Goal: Information Seeking & Learning: Find specific fact

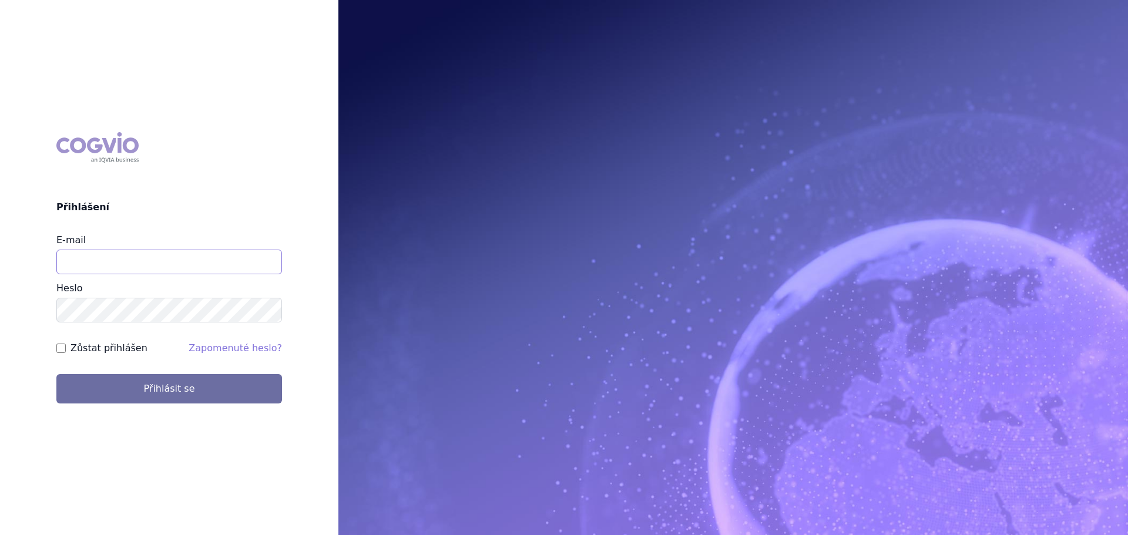
click at [169, 273] on input "E-mail" at bounding box center [169, 262] width 226 height 25
type input "veronika.damborska@vzp.cz"
click at [56, 374] on button "Přihlásit se" at bounding box center [169, 388] width 226 height 29
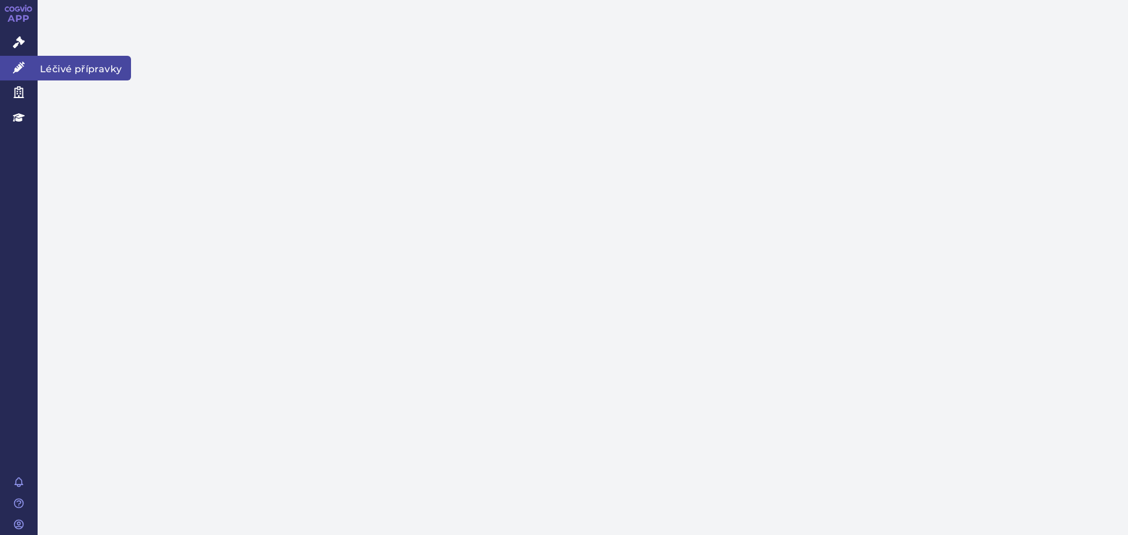
click at [23, 72] on icon at bounding box center [19, 68] width 12 height 12
click at [21, 66] on icon at bounding box center [19, 68] width 12 height 12
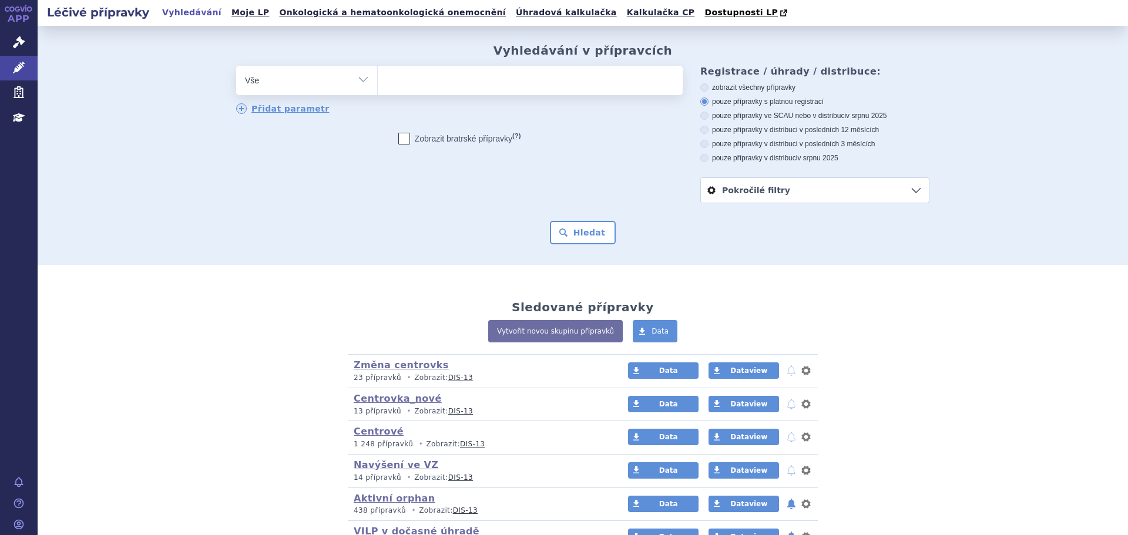
click at [354, 80] on select "Vše Přípravek/SUKL kód MAH VPOIS ATC/Aktivní látka Léková forma Síla" at bounding box center [306, 79] width 141 height 26
click at [236, 66] on select "Vše Přípravek/SUKL kód MAH VPOIS ATC/Aktivní látka Léková forma Síla" at bounding box center [306, 79] width 141 height 26
click at [331, 88] on select "Vše Přípravek/SUKL kód MAH VPOIS ATC/Aktivní látka Léková forma Síla" at bounding box center [306, 79] width 141 height 26
select select "filter-atc-group"
click at [236, 66] on select "Vše Přípravek/SUKL kód MAH VPOIS ATC/Aktivní látka Léková forma Síla" at bounding box center [306, 79] width 141 height 26
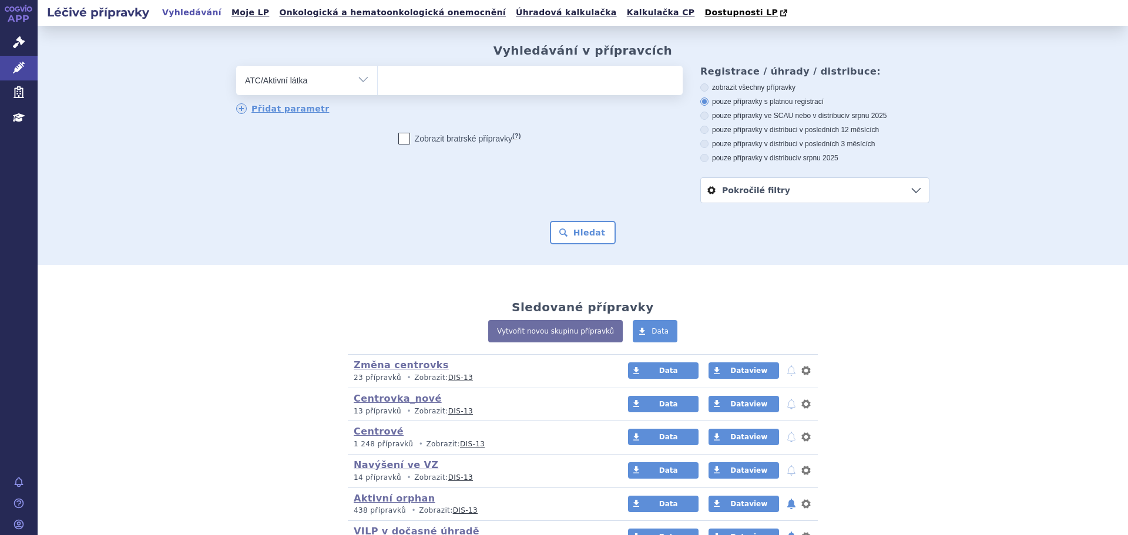
click at [438, 80] on ul at bounding box center [530, 78] width 305 height 25
click at [378, 80] on select at bounding box center [377, 79] width 1 height 29
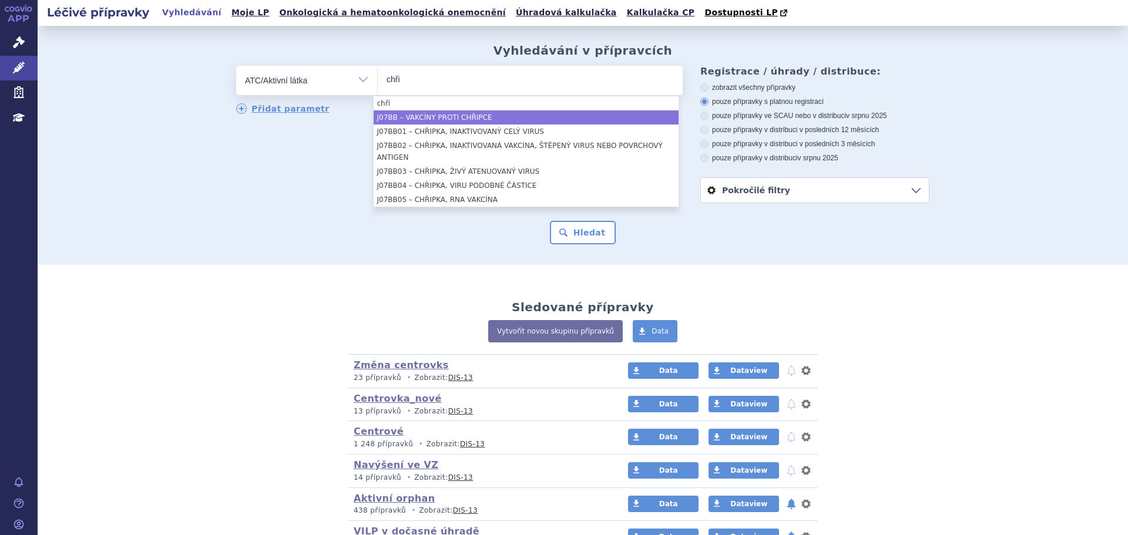
type input "chři"
click at [507, 119] on li "J07BB – VAKCÍNY PROTI CHŘIPCE" at bounding box center [526, 117] width 305 height 14
select select "J07BB"
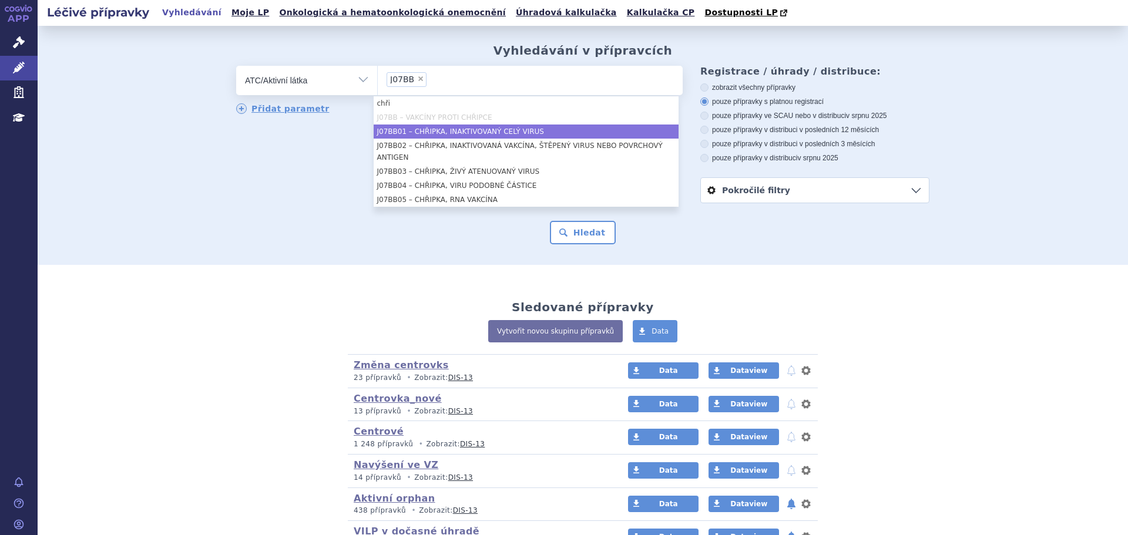
click at [266, 186] on div "odstranit Vše Přípravek/SUKL kód MAH VPOIS ATC/Aktivní látka" at bounding box center [582, 134] width 693 height 137
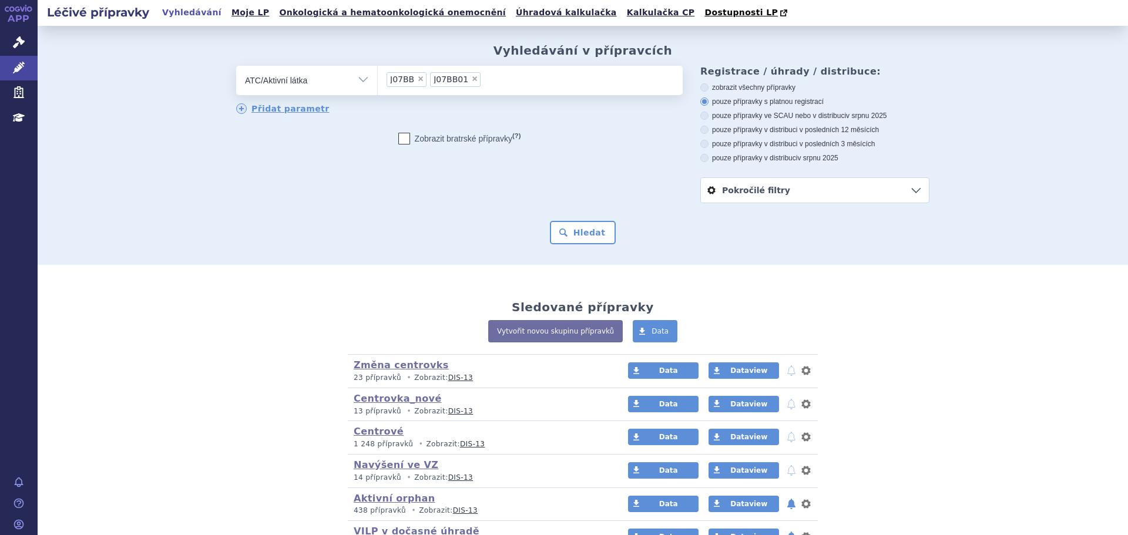
click at [471, 78] on span "×" at bounding box center [474, 78] width 7 height 7
click at [378, 78] on select "J07BB J07BB01" at bounding box center [377, 79] width 1 height 29
click at [561, 228] on button "Hledat" at bounding box center [583, 232] width 66 height 23
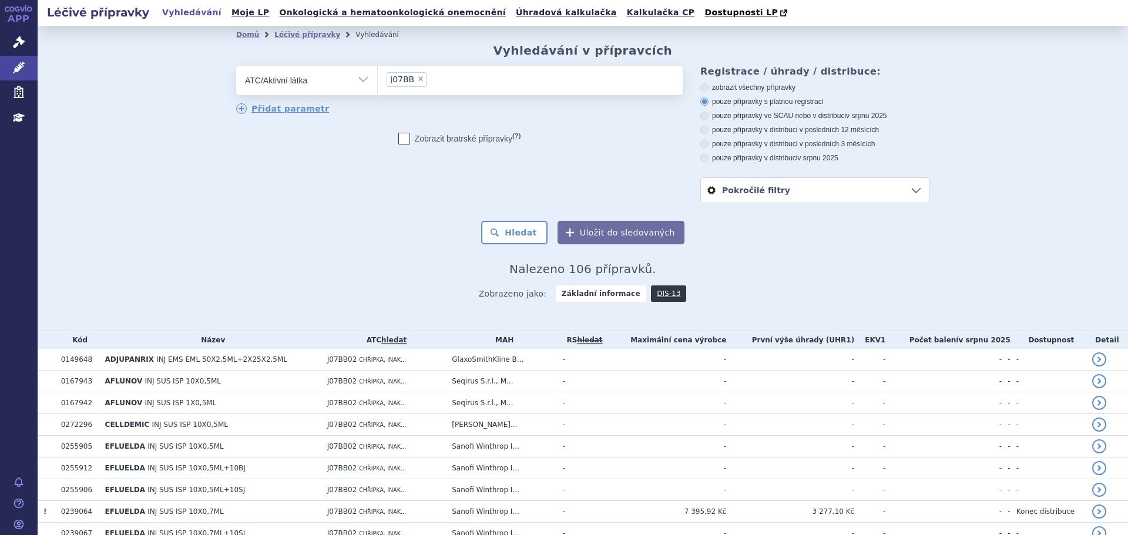
click at [730, 90] on label "zobrazit všechny přípravky" at bounding box center [814, 87] width 229 height 9
click at [709, 90] on input "zobrazit všechny přípravky" at bounding box center [705, 89] width 8 height 8
radio input "true"
click at [796, 119] on label "pouze přípravky ve SCAU nebo v distribuci v srpnu 2025" at bounding box center [814, 115] width 229 height 9
click at [709, 119] on input "pouze přípravky ve SCAU nebo v distribuci v srpnu 2025" at bounding box center [705, 117] width 8 height 8
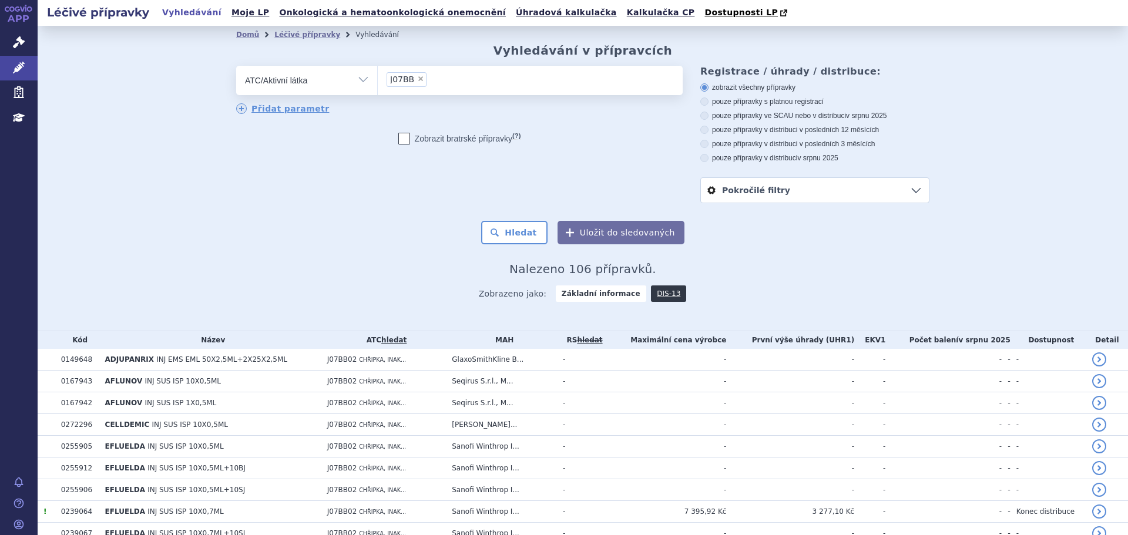
radio input "true"
click at [534, 225] on button "Hledat" at bounding box center [514, 232] width 66 height 23
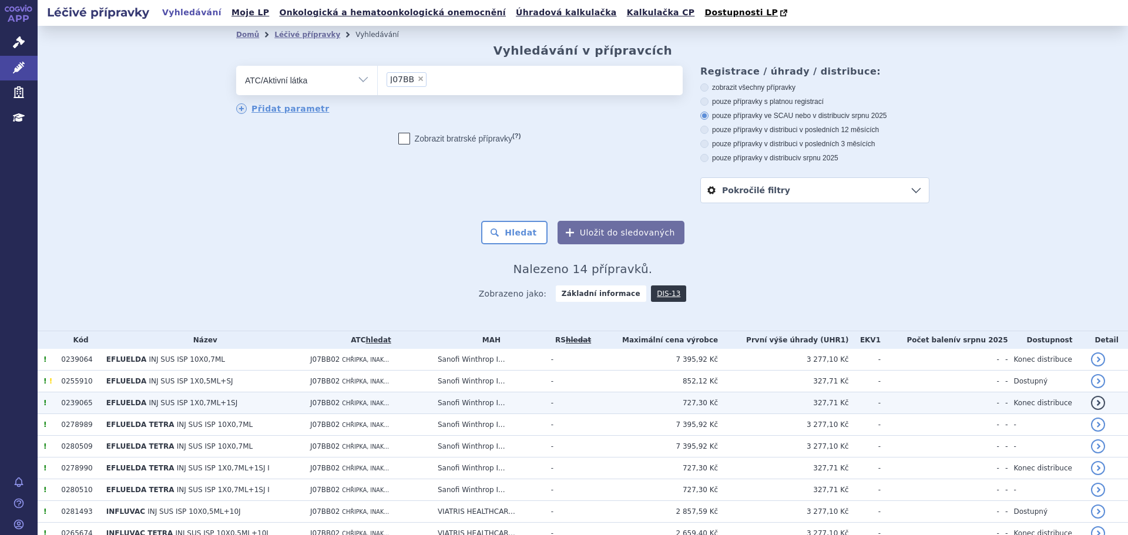
scroll to position [166, 0]
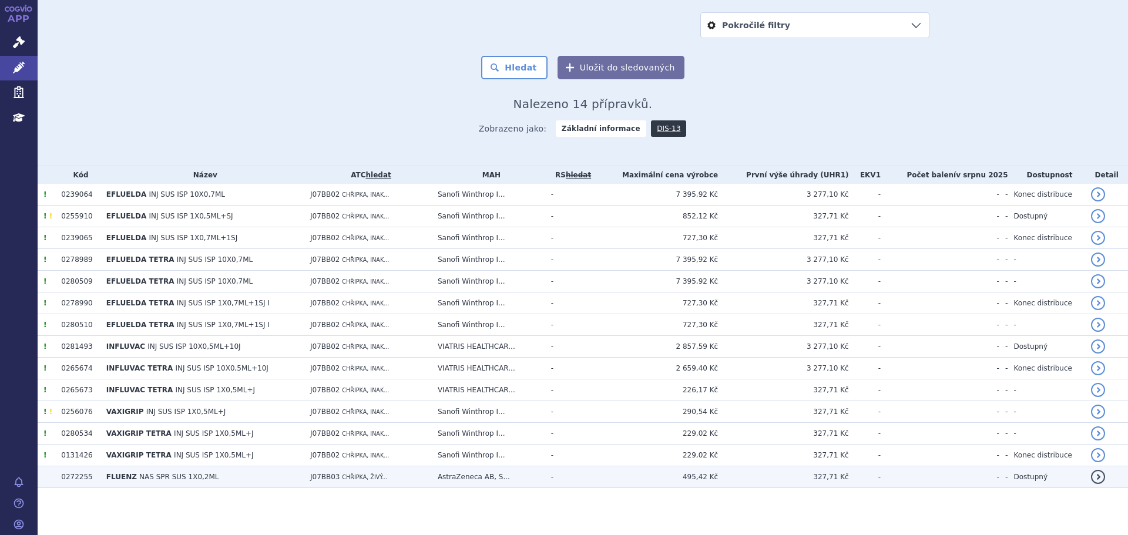
click at [525, 482] on td "AstraZeneca AB, S..." at bounding box center [488, 477] width 113 height 22
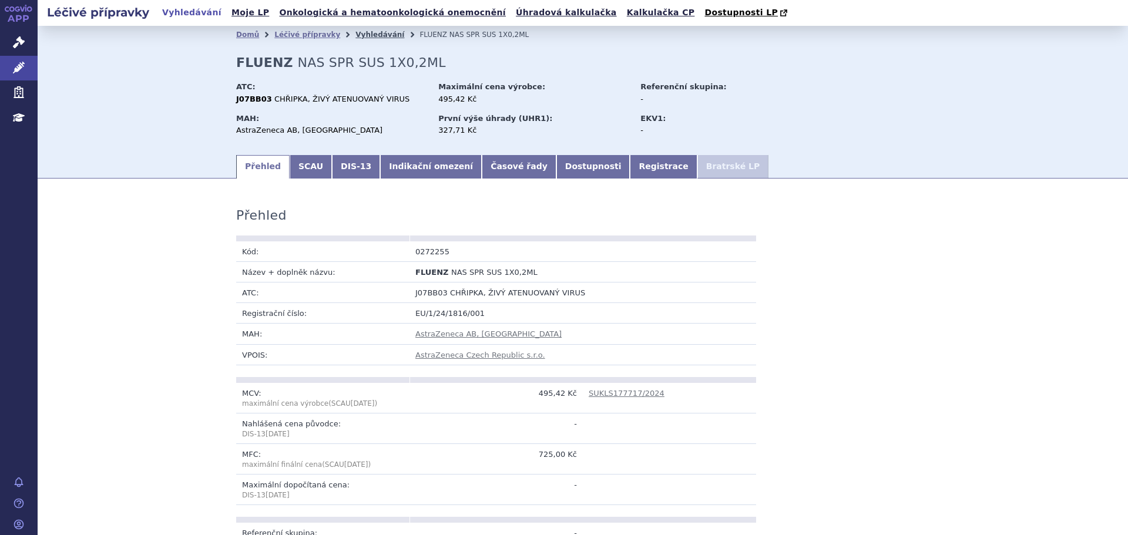
click at [367, 36] on link "Vyhledávání" at bounding box center [379, 35] width 49 height 8
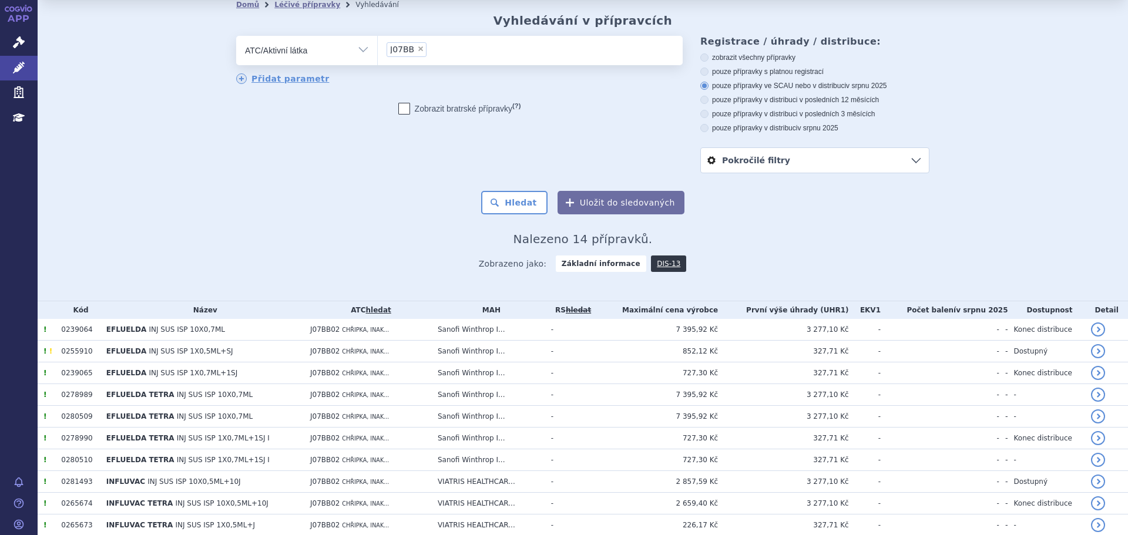
scroll to position [59, 0]
